Goal: Information Seeking & Learning: Find contact information

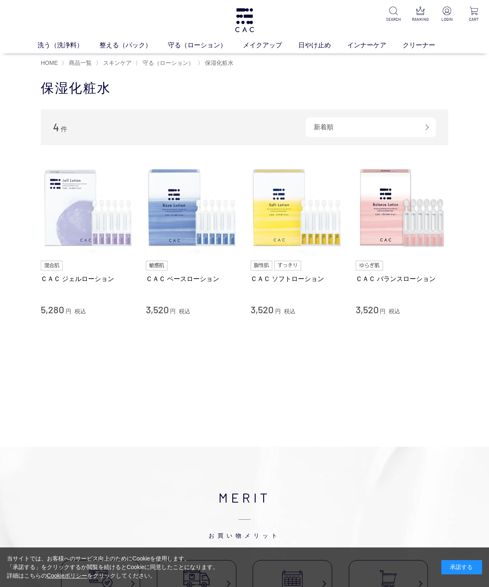
click at [82, 64] on span "商品一覧" at bounding box center [80, 63] width 23 height 7
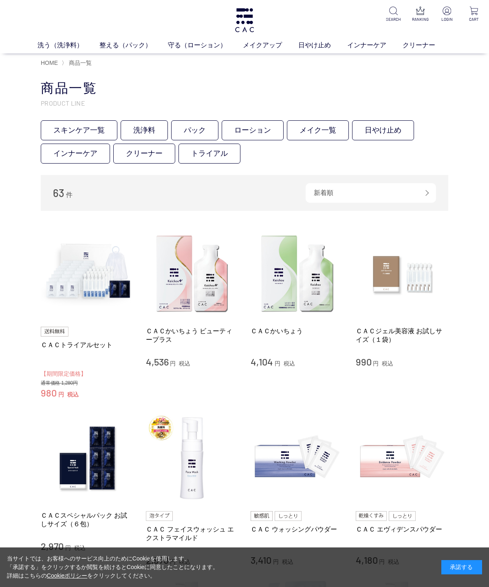
click at [257, 133] on link "ローション" at bounding box center [253, 130] width 62 height 20
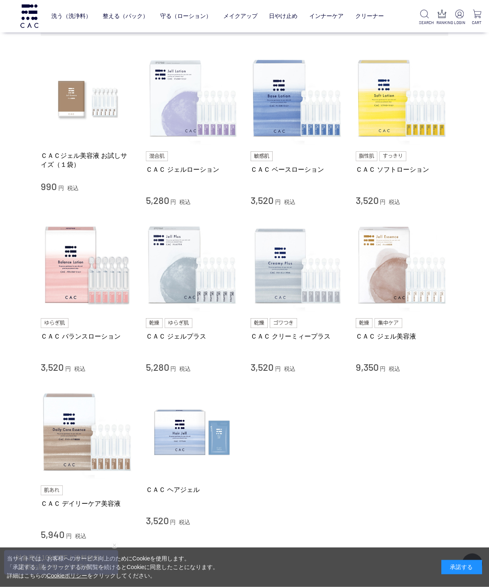
scroll to position [149, 0]
click at [69, 283] on img at bounding box center [87, 265] width 93 height 93
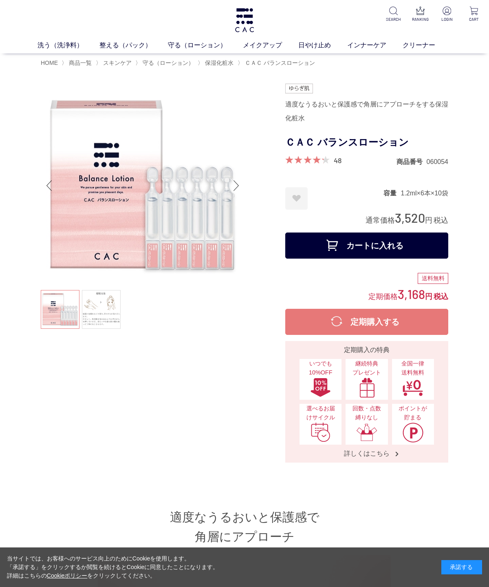
click at [51, 66] on span "HOME" at bounding box center [49, 63] width 17 height 7
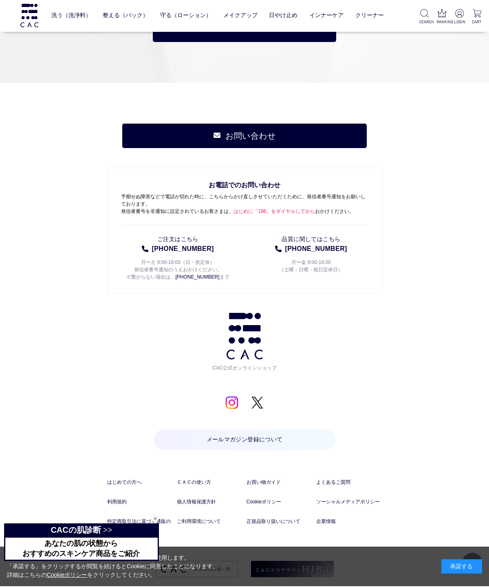
scroll to position [3674, 0]
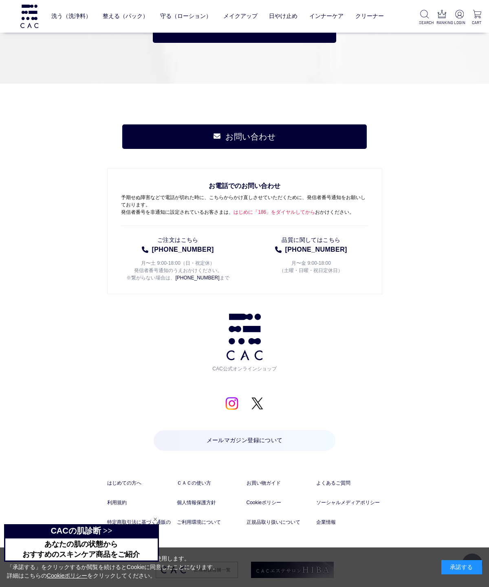
click at [265, 522] on link "正規品取り扱いについて" at bounding box center [280, 521] width 66 height 7
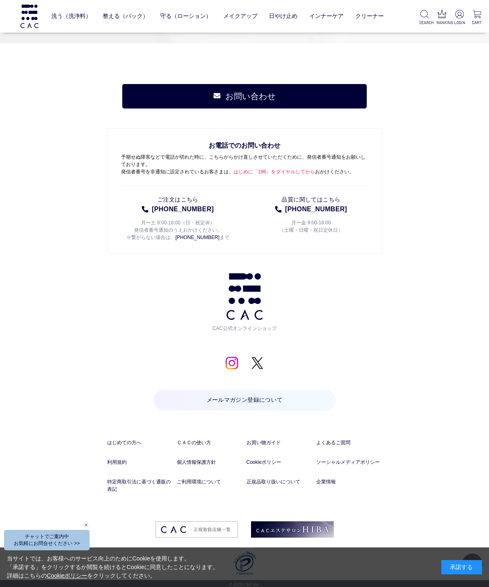
scroll to position [3714, 0]
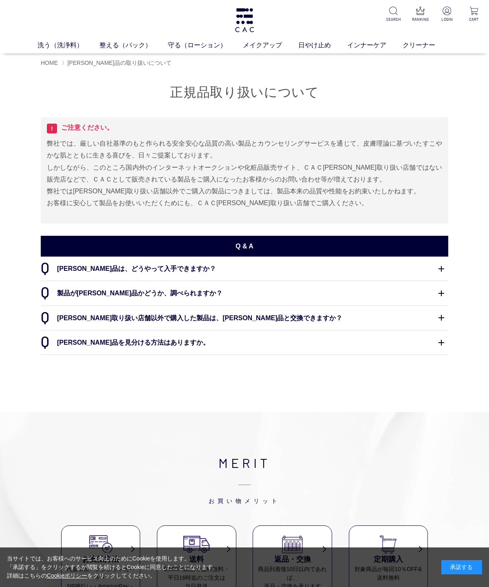
click at [437, 267] on dt "[PERSON_NAME]品は、どうやって入手できますか？" at bounding box center [245, 268] width 408 height 24
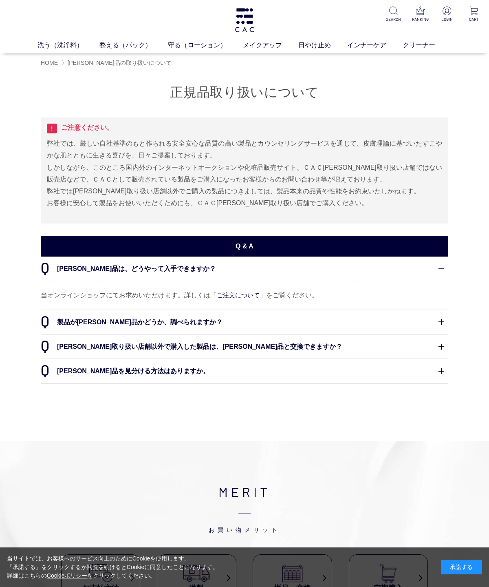
click at [445, 345] on dt "[PERSON_NAME]取り扱い店舗以外で購入した製品は、[PERSON_NAME]品と交換できますか？" at bounding box center [245, 346] width 408 height 24
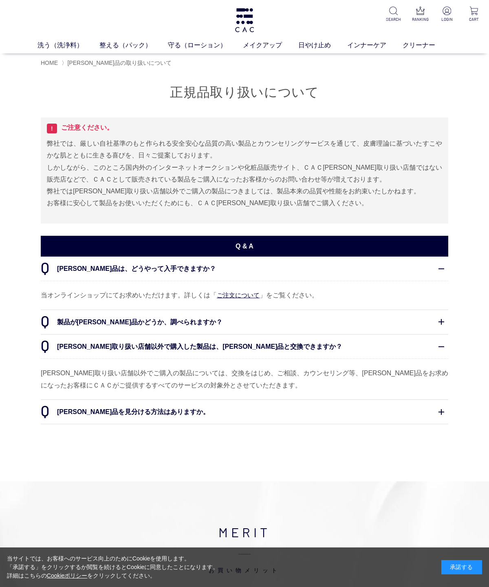
click at [448, 331] on dt "製品が正規品かどうか、調べられますか？" at bounding box center [245, 322] width 408 height 24
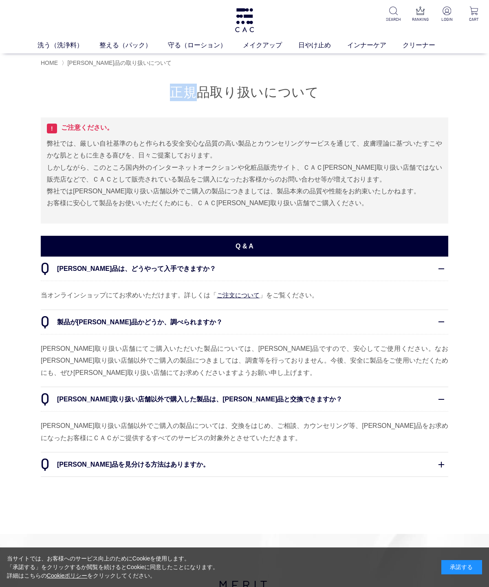
click at [44, 352] on dd "正規取り扱い店舗にてご購入いただいた製品については、正規品ですので、安心してご使用ください。なお正規取り扱い店舗以外でご購入の製品につきましては、調査等を行っ…" at bounding box center [245, 360] width 408 height 53
copy dd "正規取り扱い店舗"
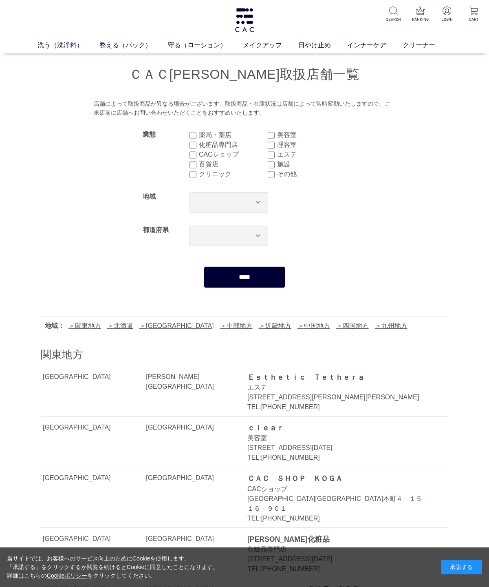
click at [220, 327] on link "中部地方" at bounding box center [236, 325] width 33 height 7
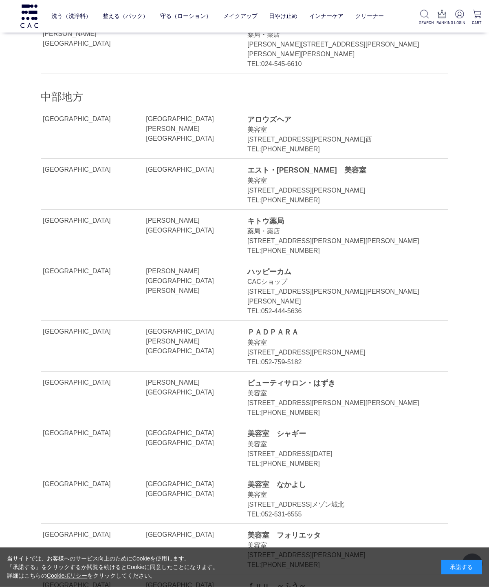
scroll to position [6902, 0]
